Goal: Find specific page/section: Find specific page/section

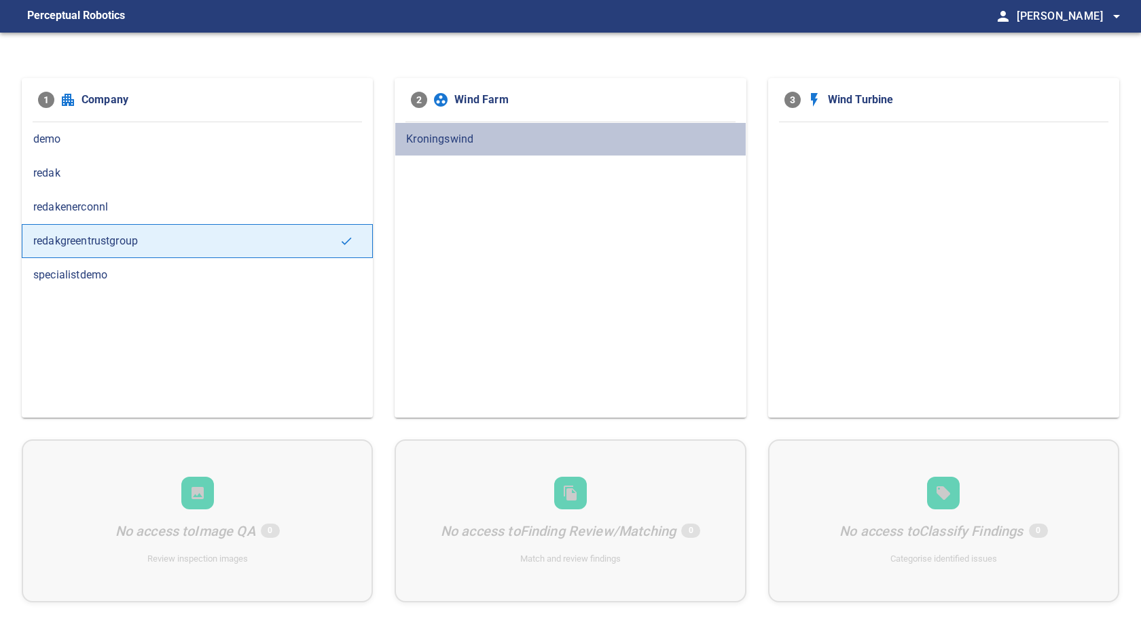
click at [440, 138] on span "Kroningswind" at bounding box center [570, 139] width 328 height 16
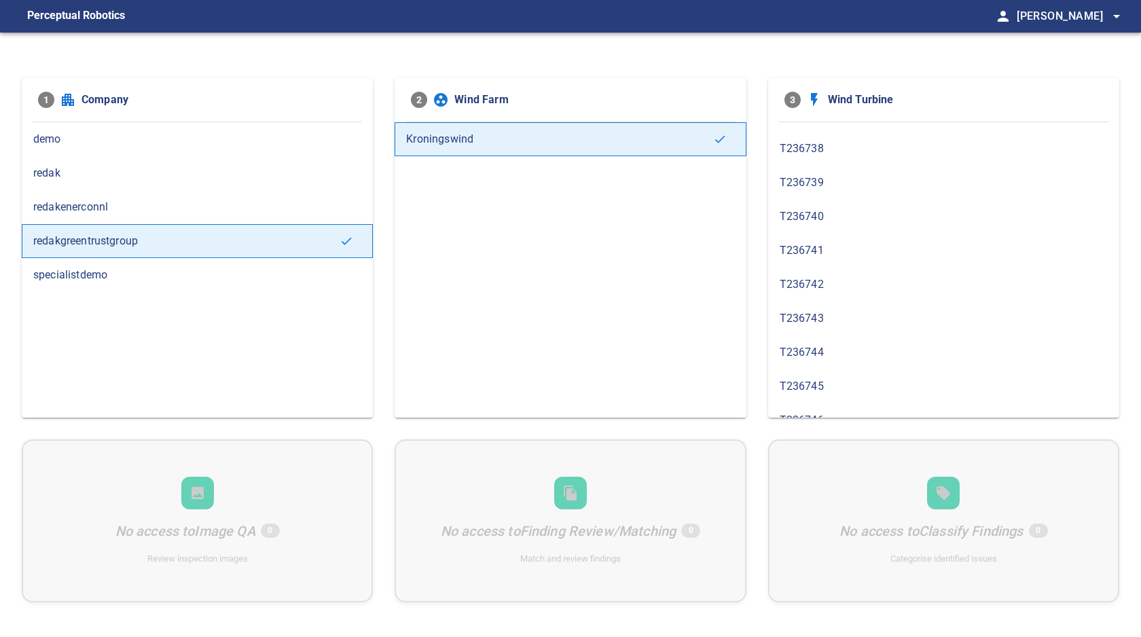
scroll to position [350, 0]
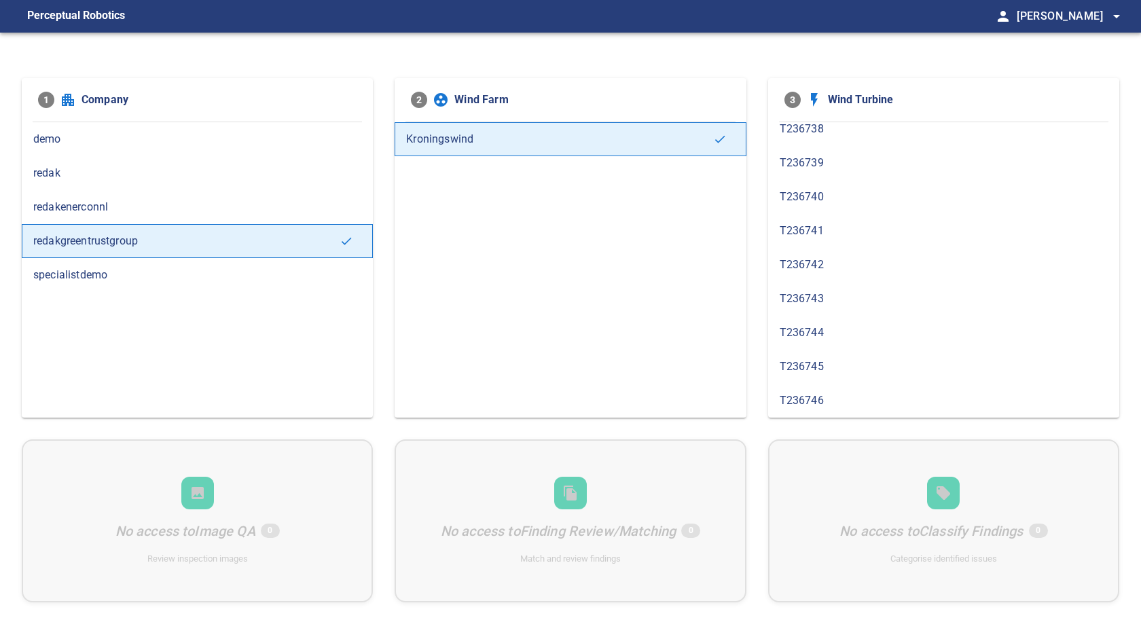
click at [884, 400] on span "T236746" at bounding box center [943, 400] width 328 height 16
click at [798, 144] on span "T236728" at bounding box center [943, 139] width 328 height 16
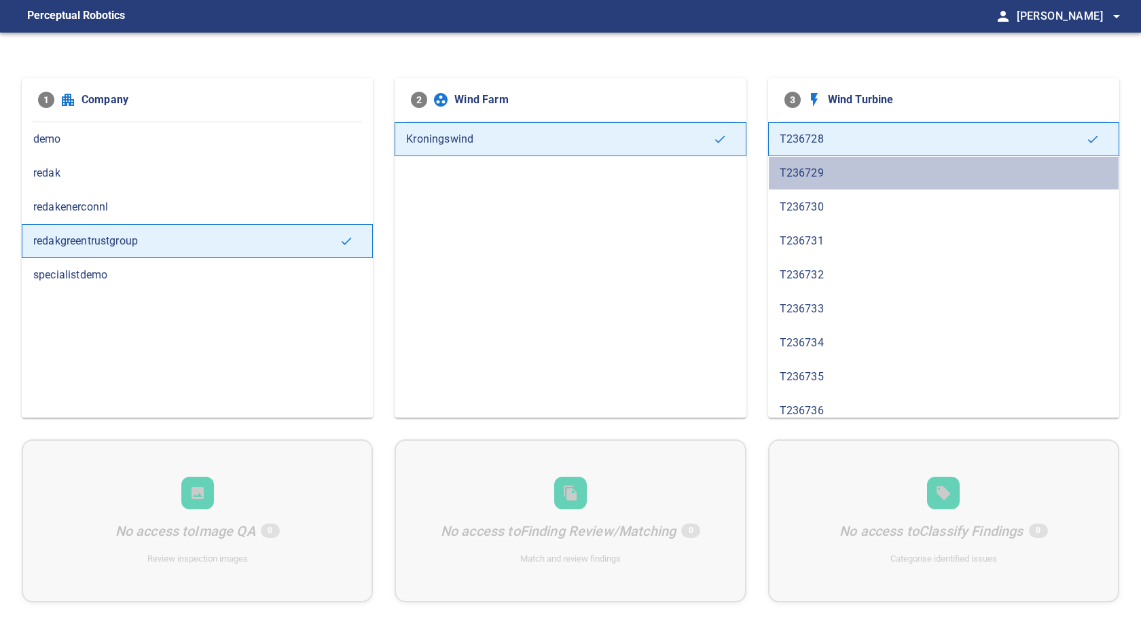
click at [806, 165] on span "T236729" at bounding box center [943, 173] width 328 height 16
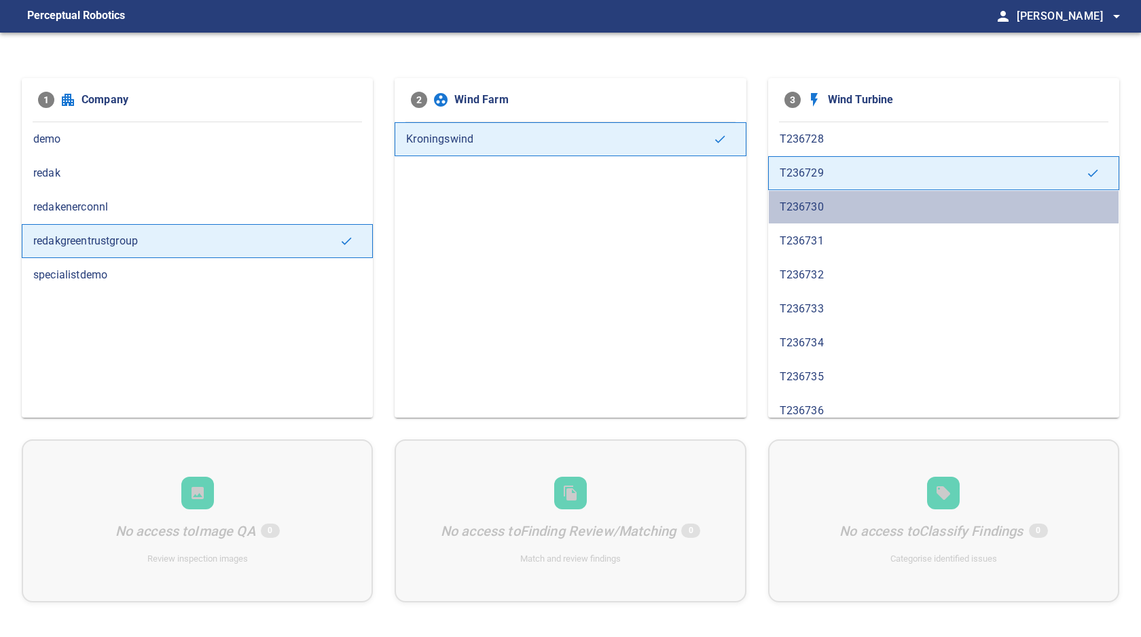
click at [813, 200] on span "T236730" at bounding box center [943, 207] width 328 height 16
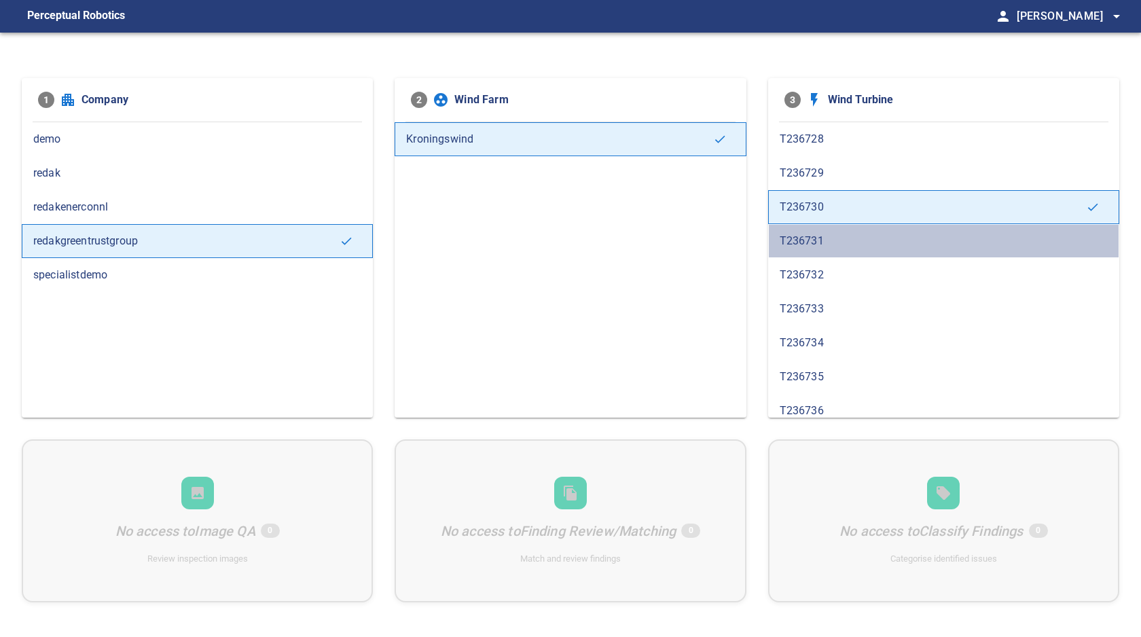
click at [815, 229] on div "T236731" at bounding box center [943, 241] width 351 height 34
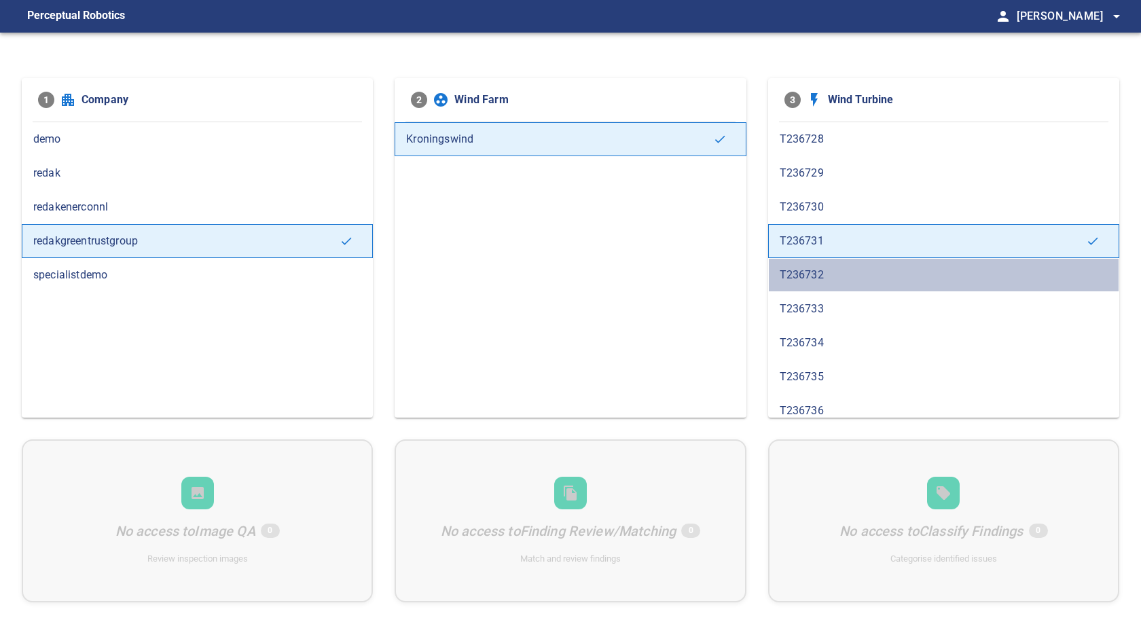
click at [828, 272] on span "T236732" at bounding box center [943, 275] width 328 height 16
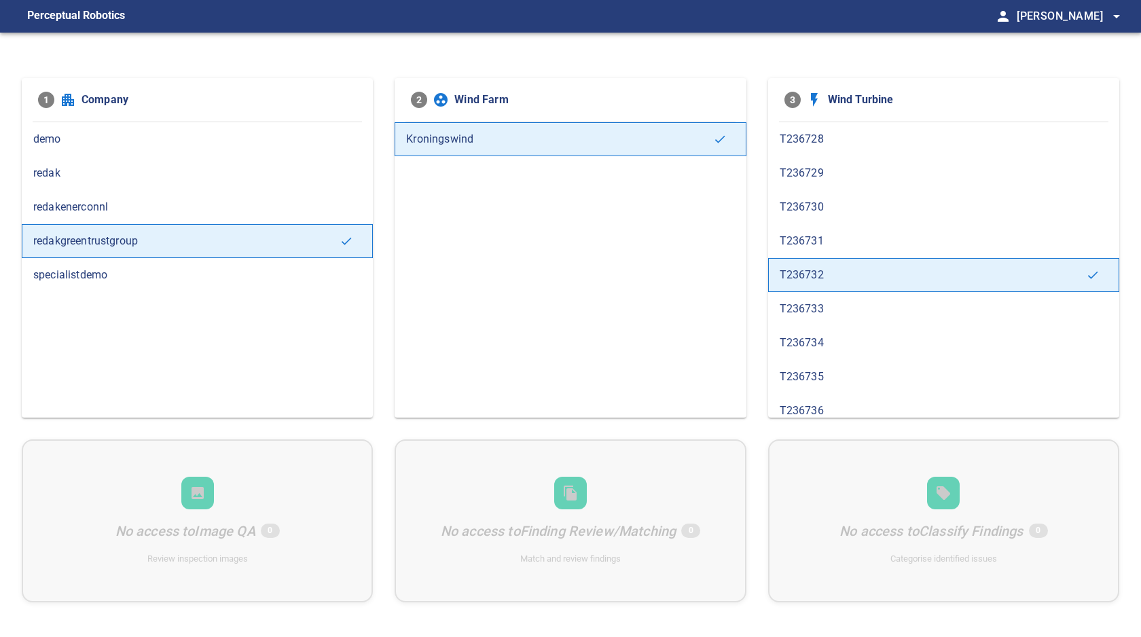
click at [850, 308] on span "T236733" at bounding box center [943, 309] width 328 height 16
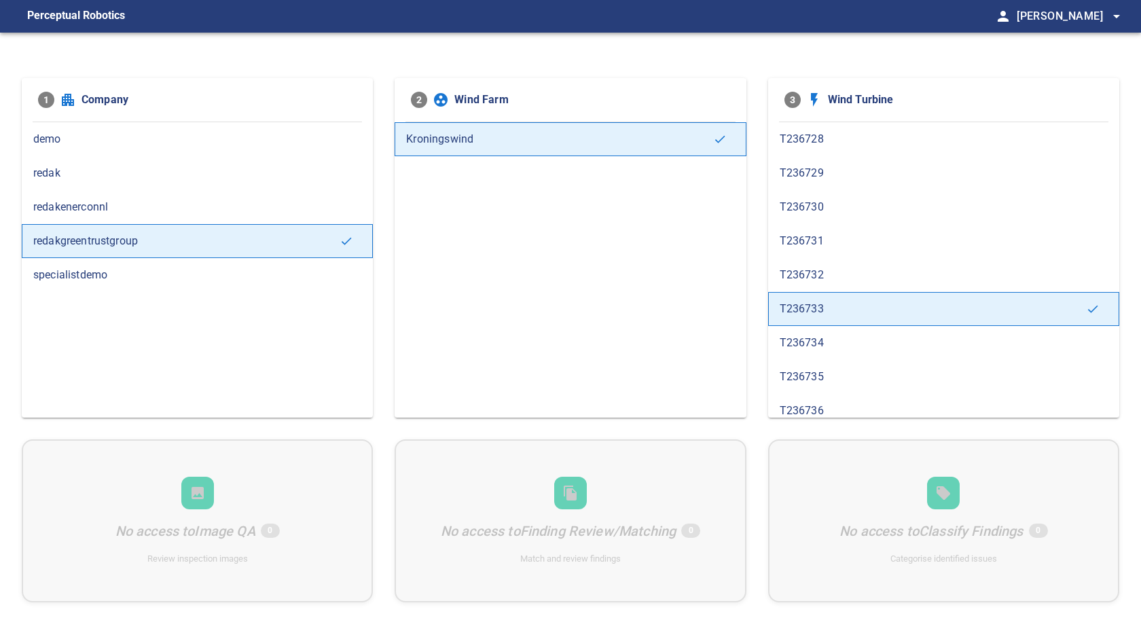
click at [852, 337] on span "T236734" at bounding box center [943, 343] width 328 height 16
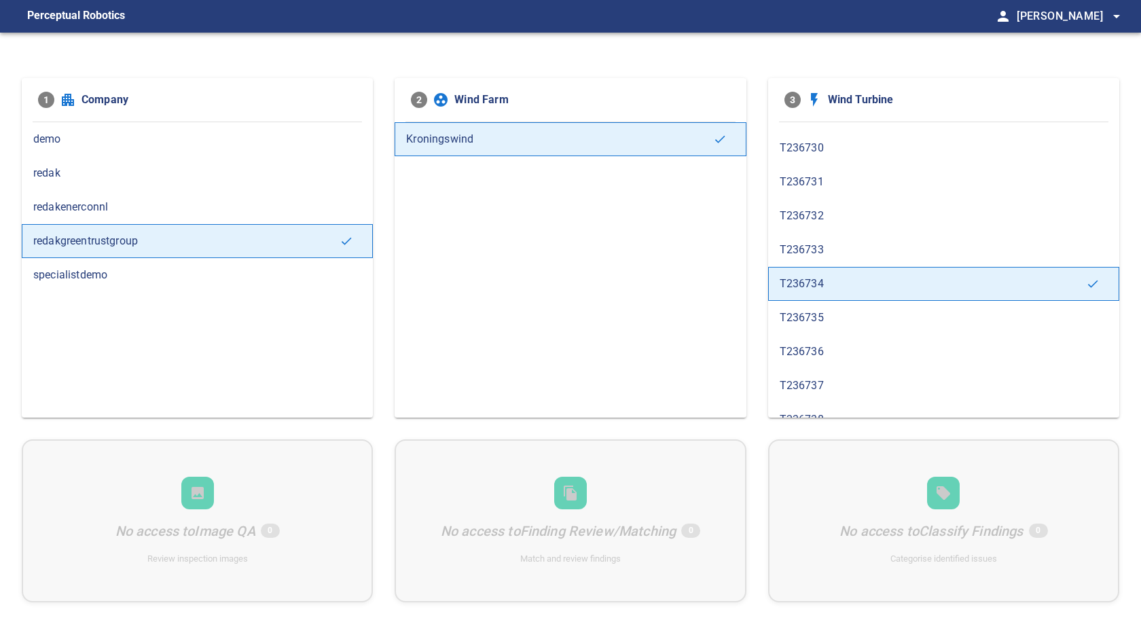
scroll to position [60, 0]
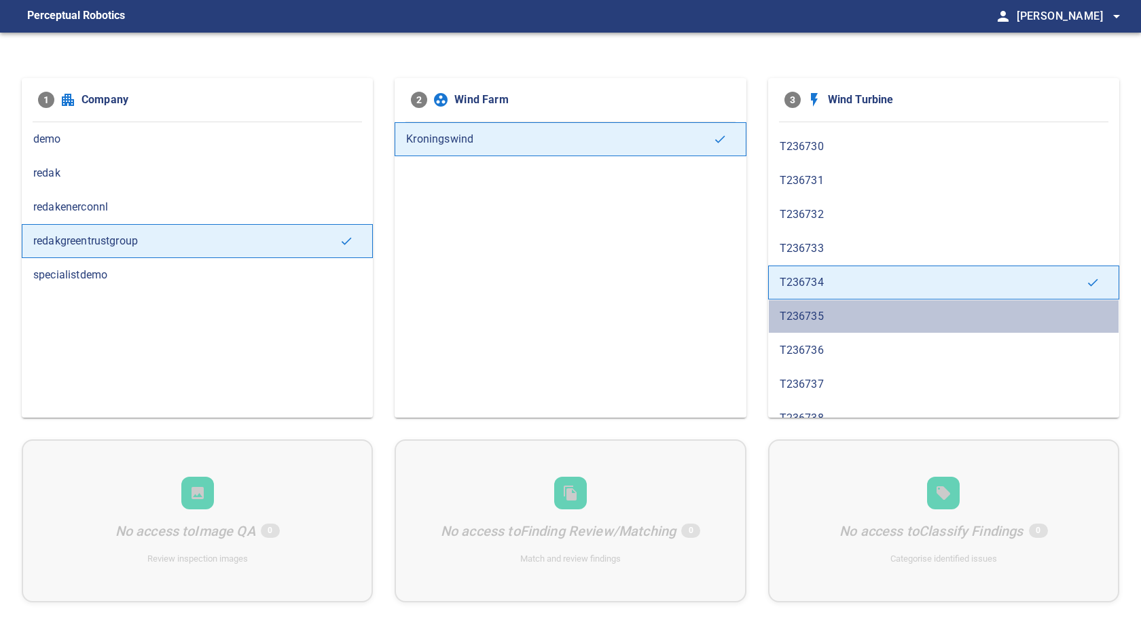
click at [773, 301] on div "T236735" at bounding box center [943, 316] width 351 height 34
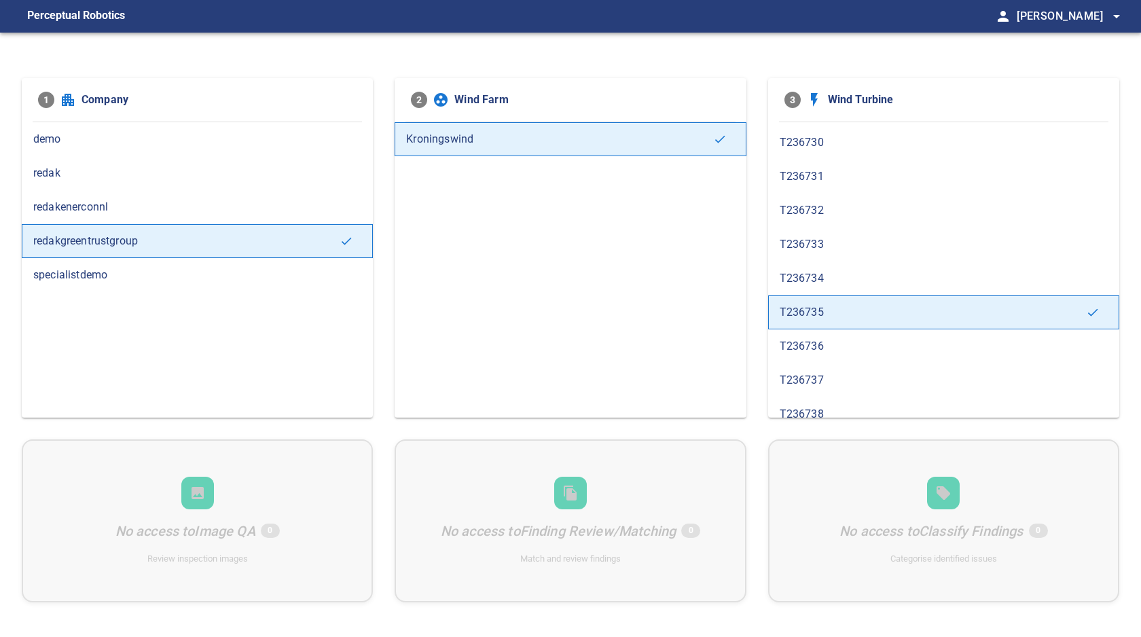
scroll to position [67, 0]
click at [808, 339] on span "T236736" at bounding box center [943, 344] width 328 height 16
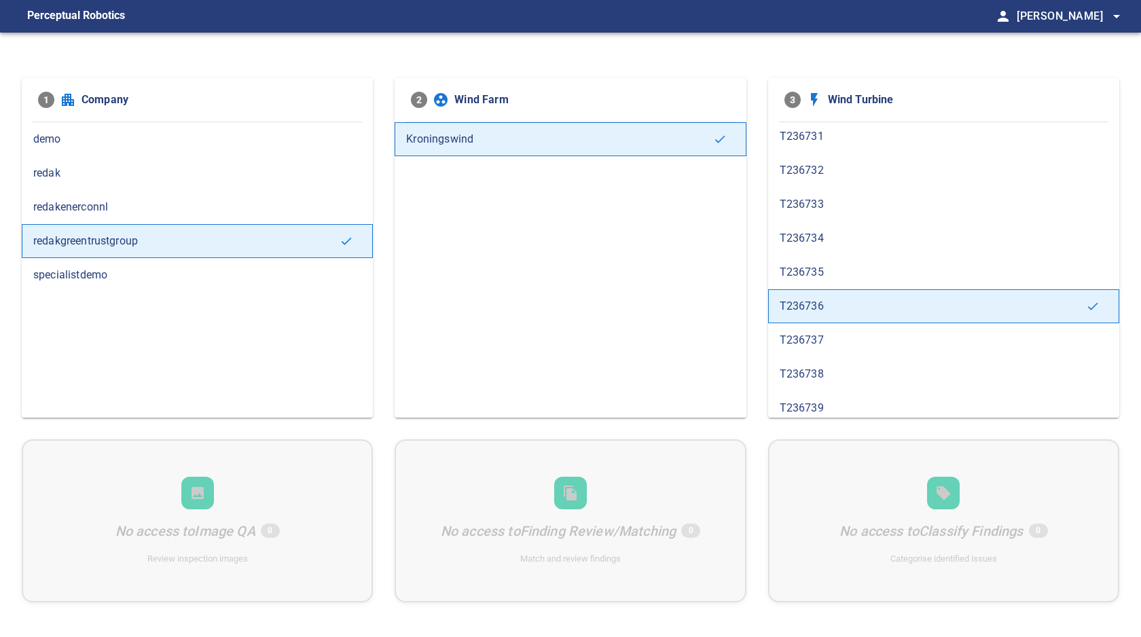
click at [808, 339] on span "T236737" at bounding box center [943, 340] width 328 height 16
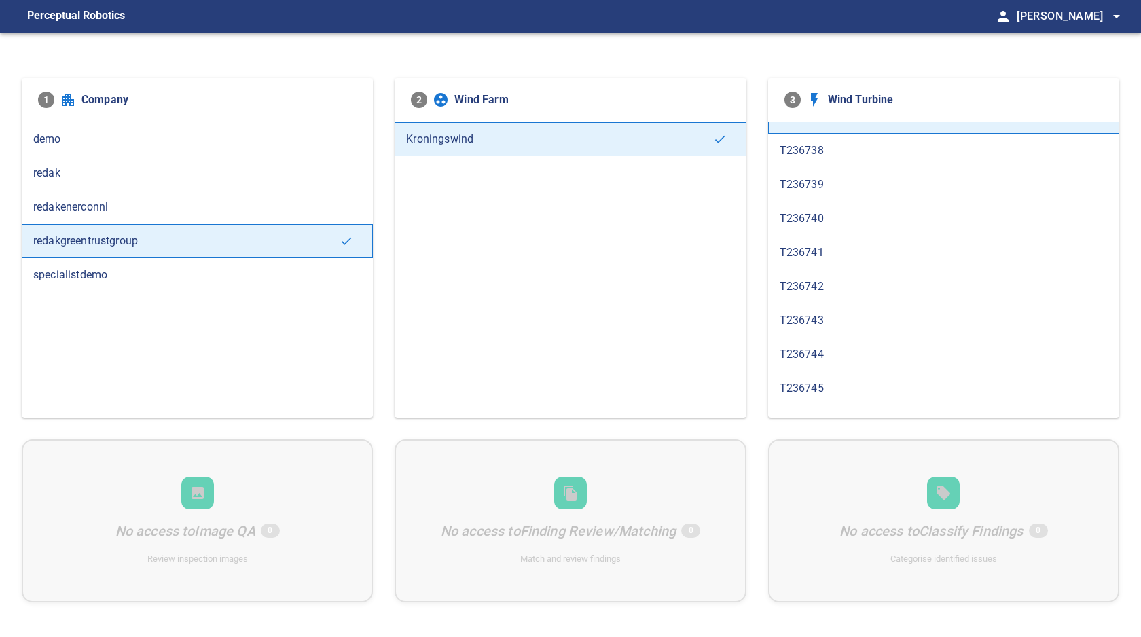
scroll to position [350, 0]
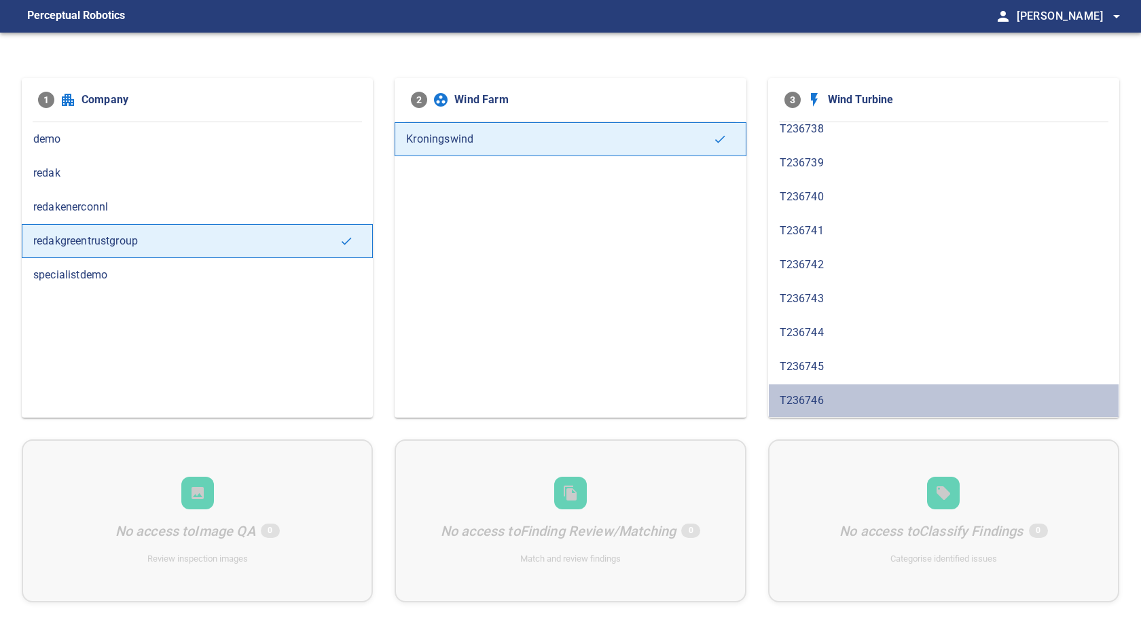
click at [832, 403] on span "T236746" at bounding box center [943, 400] width 328 height 16
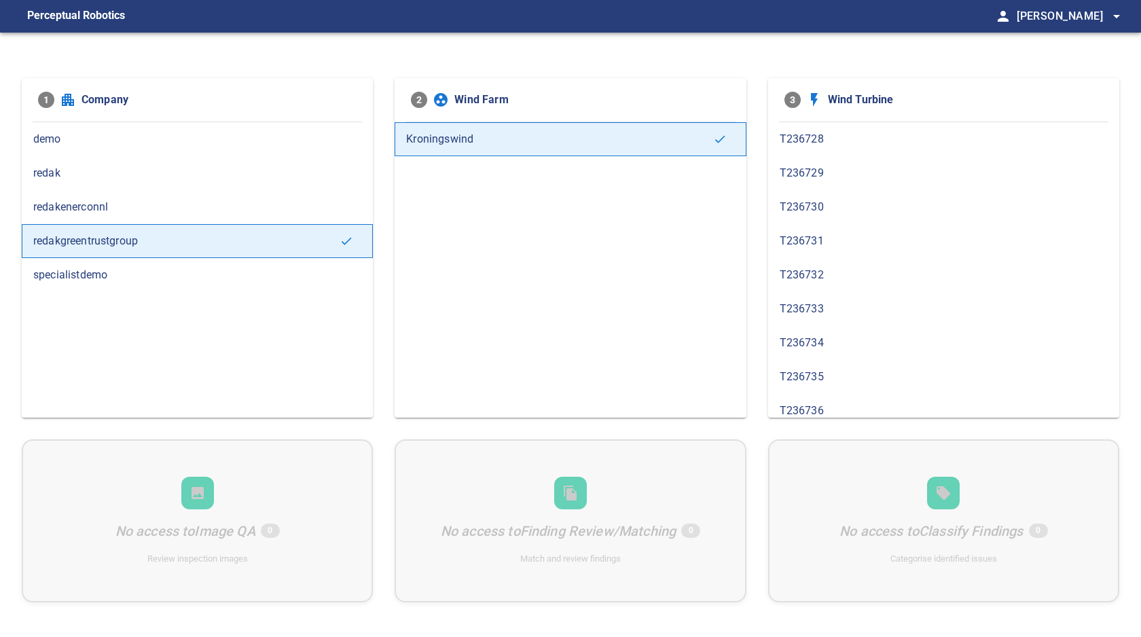
click at [825, 369] on span "T236735" at bounding box center [943, 377] width 328 height 16
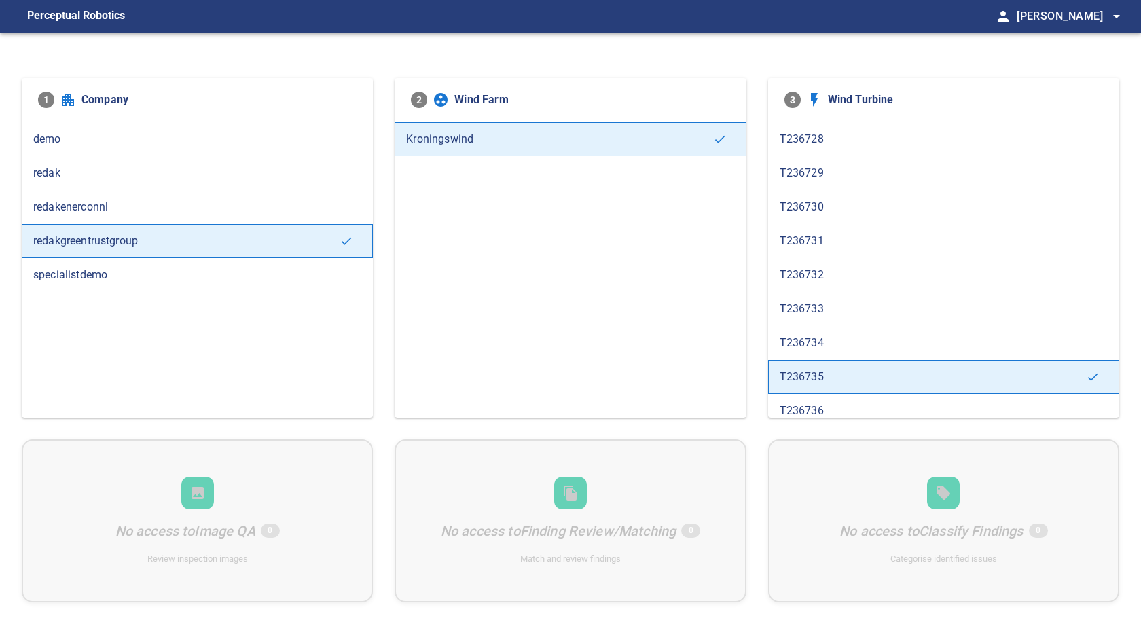
click at [818, 350] on span "T236734" at bounding box center [943, 343] width 328 height 16
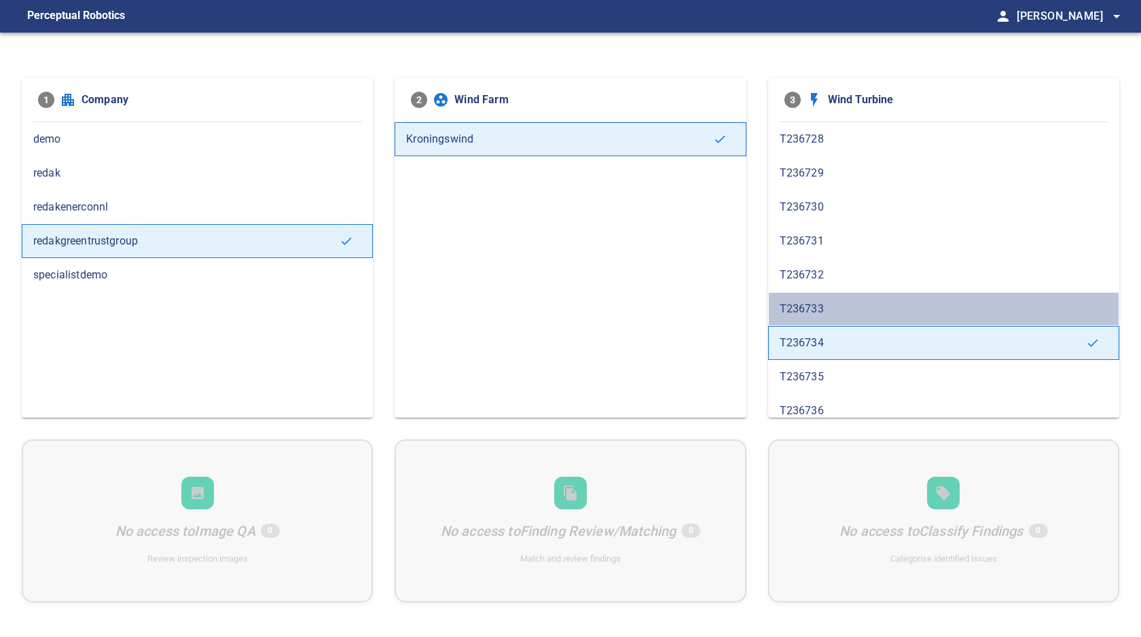
click at [816, 316] on div "T236733" at bounding box center [943, 309] width 351 height 34
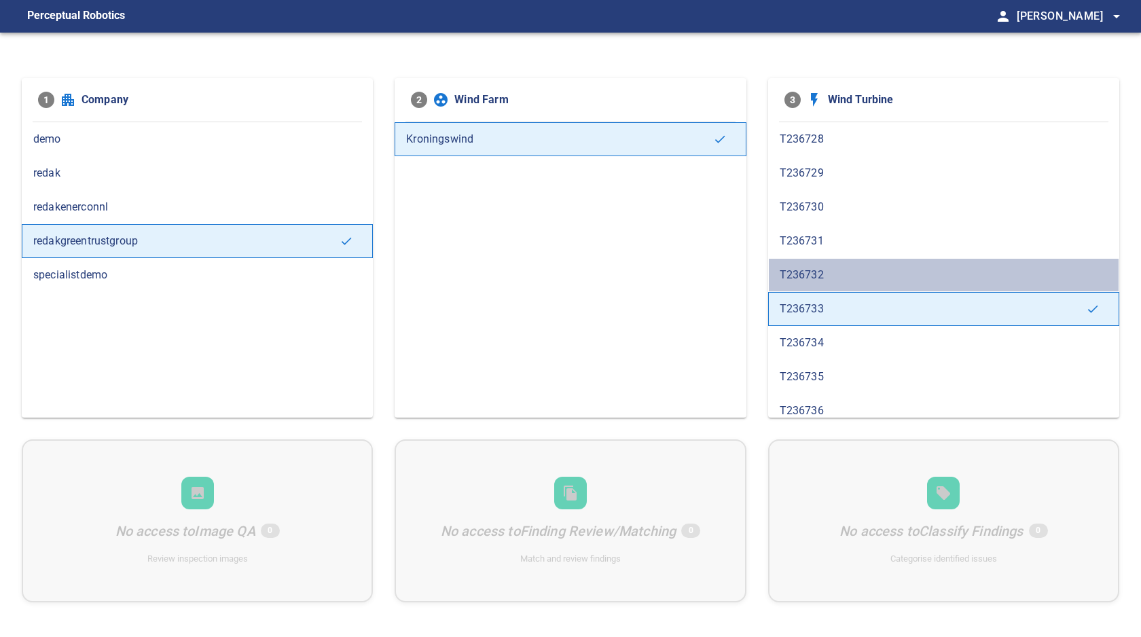
click at [811, 279] on span "T236732" at bounding box center [943, 275] width 328 height 16
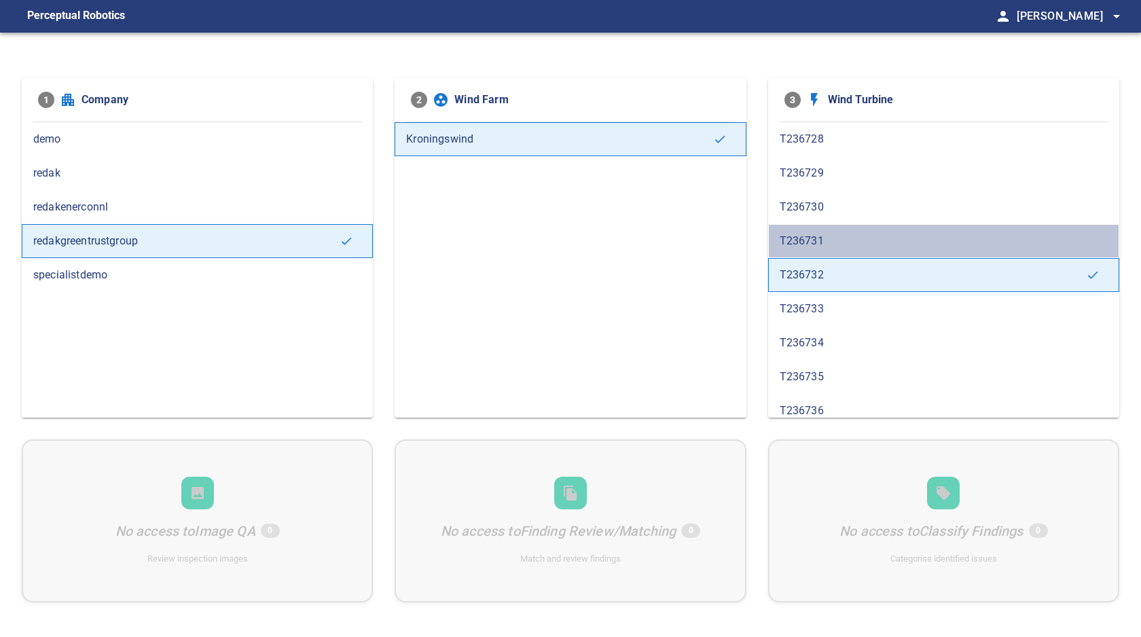
click at [805, 242] on span "T236731" at bounding box center [943, 241] width 328 height 16
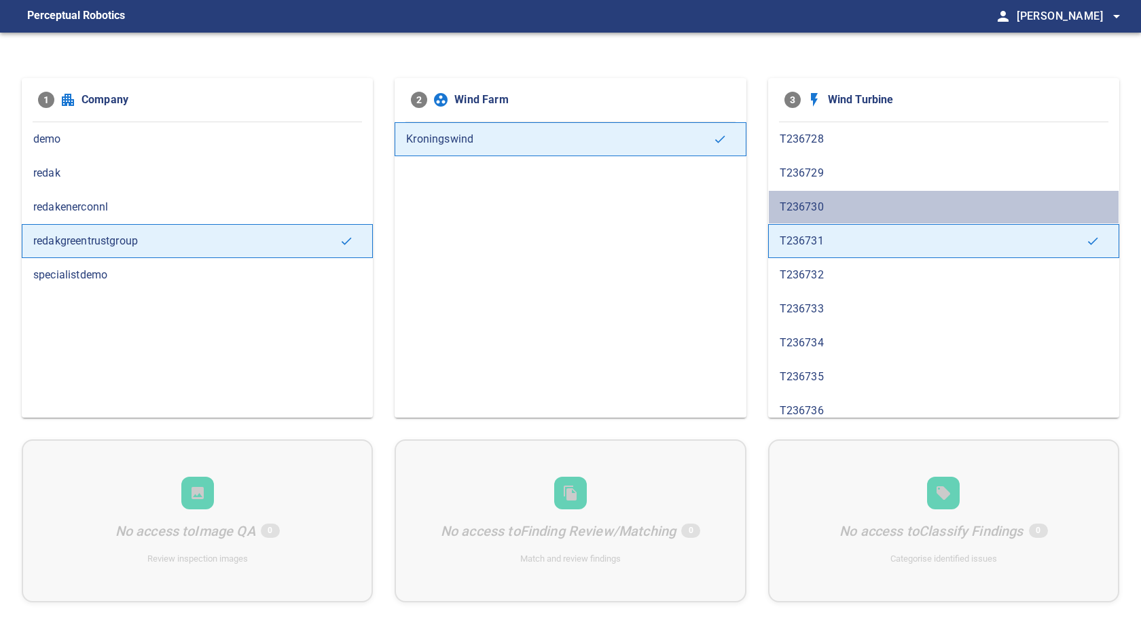
click at [793, 207] on span "T236730" at bounding box center [943, 207] width 328 height 16
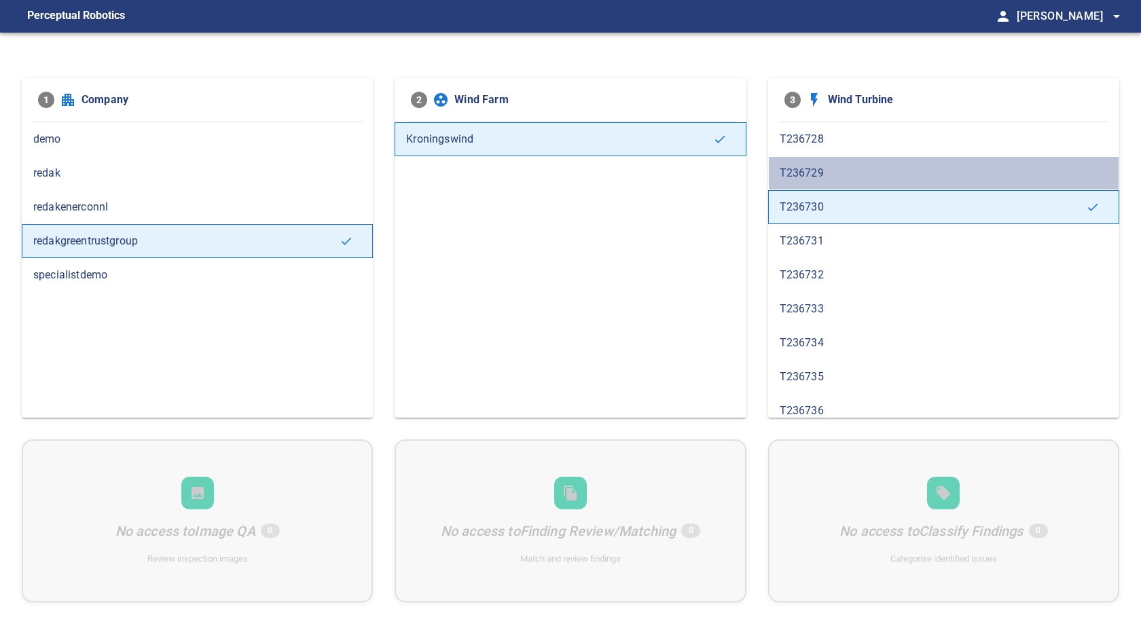
click at [806, 172] on span "T236729" at bounding box center [943, 173] width 328 height 16
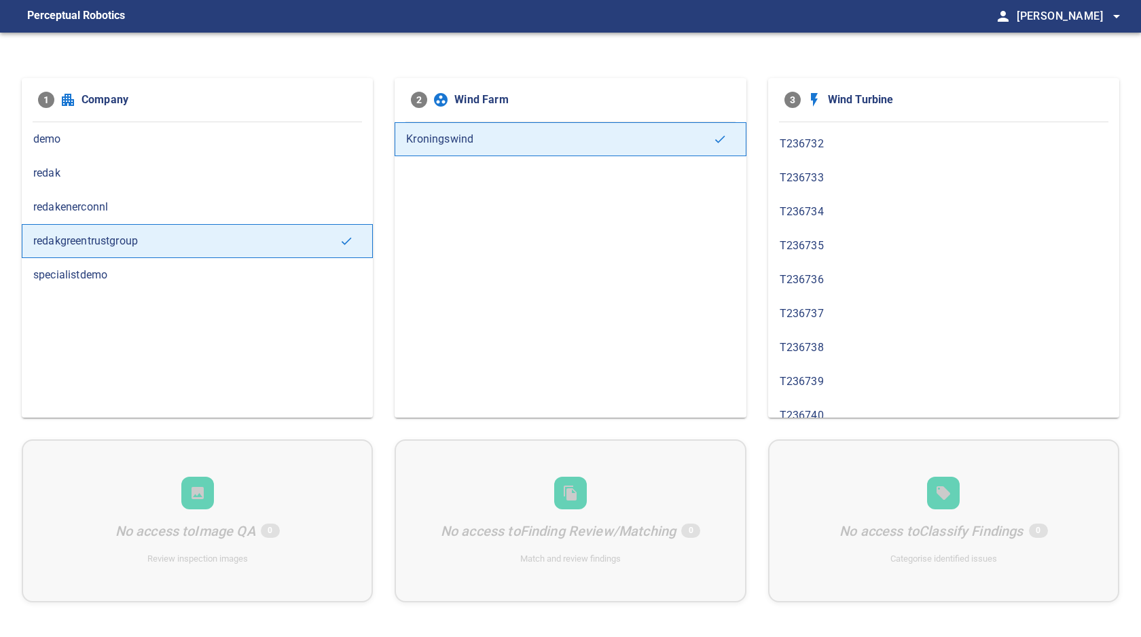
scroll to position [350, 0]
